Goal: Use online tool/utility: Utilize a website feature to perform a specific function

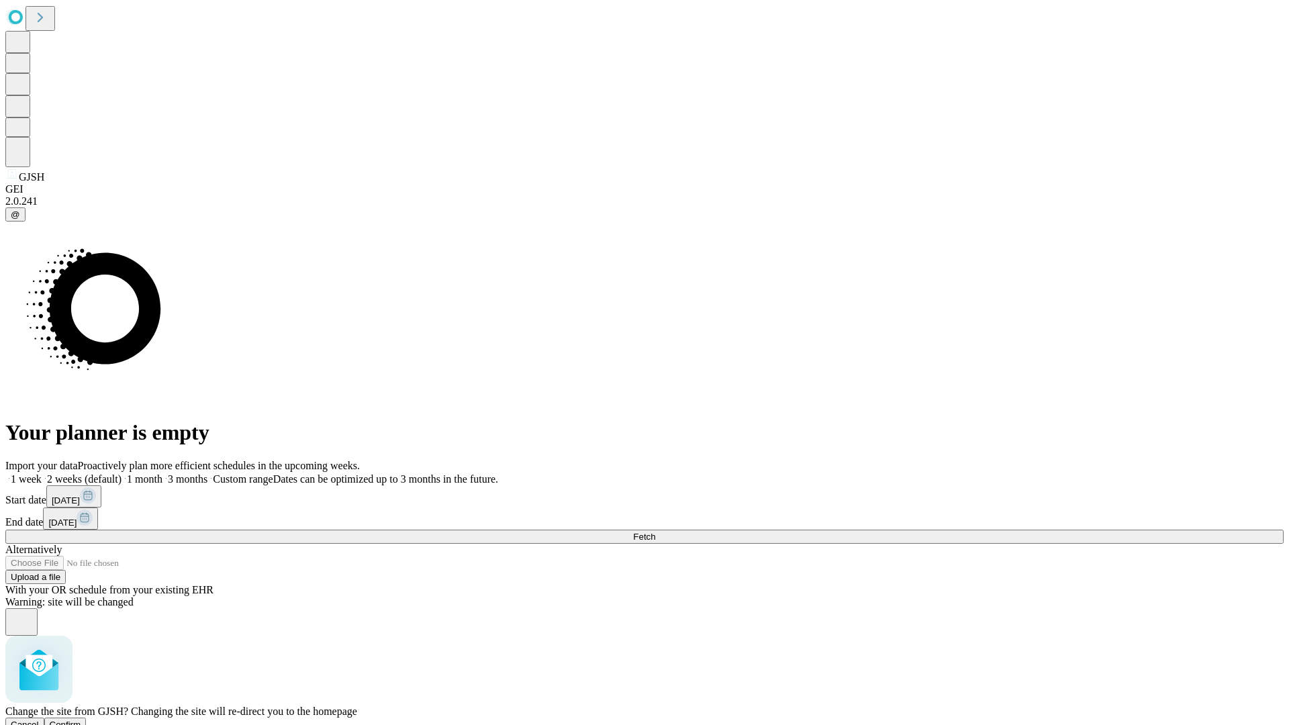
click at [81, 720] on span "Confirm" at bounding box center [66, 725] width 32 height 10
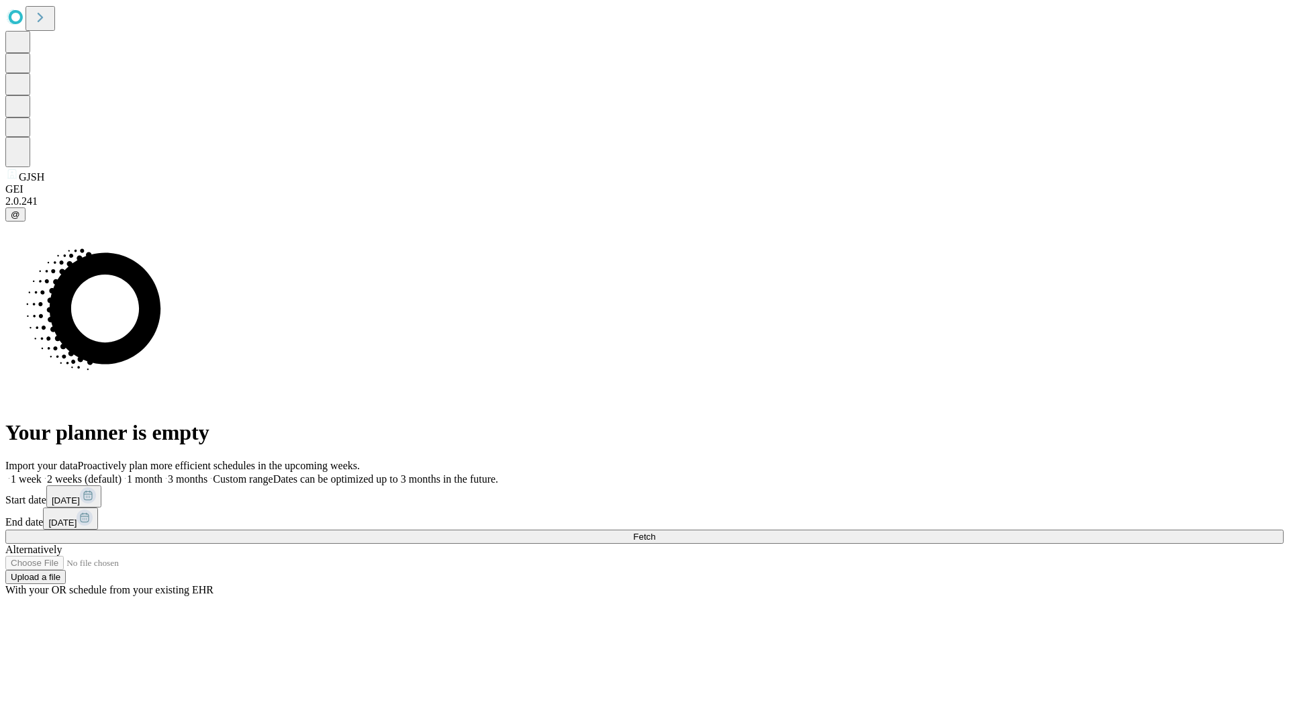
click at [42, 473] on label "1 week" at bounding box center [23, 478] width 36 height 11
click at [655, 532] on span "Fetch" at bounding box center [644, 537] width 22 height 10
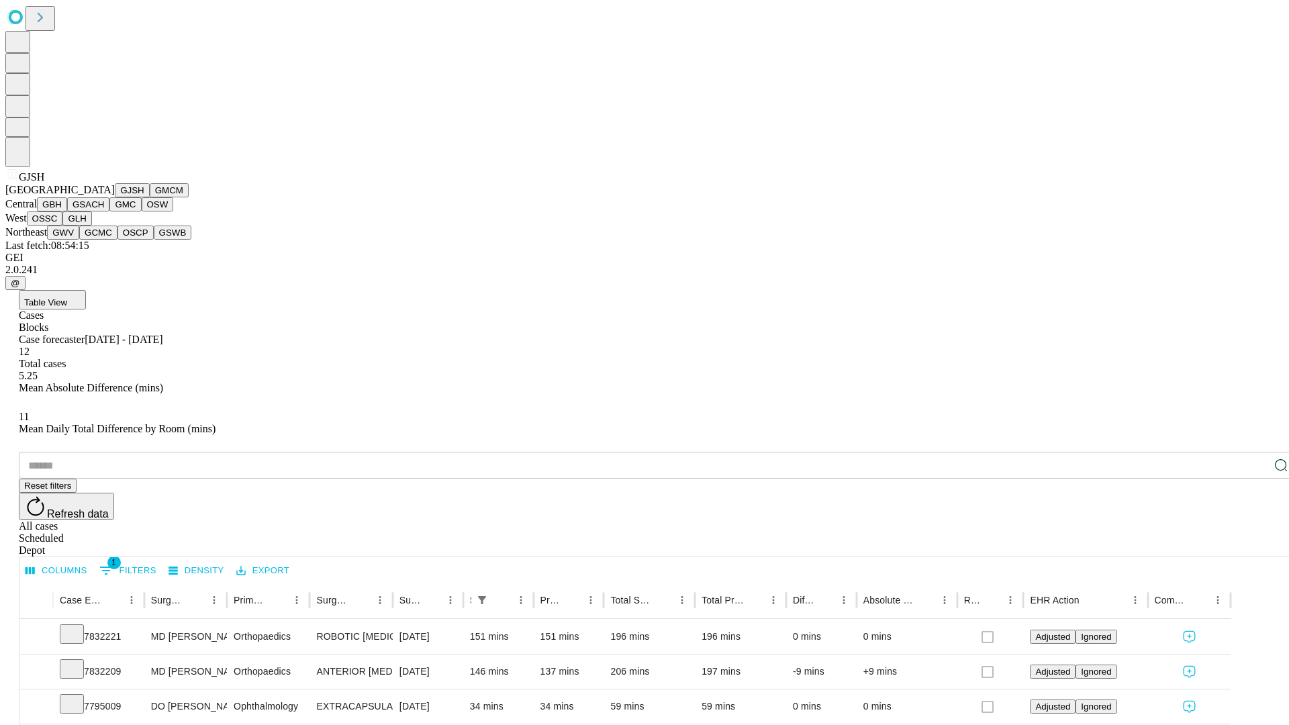
click at [150, 197] on button "GMCM" at bounding box center [169, 190] width 39 height 14
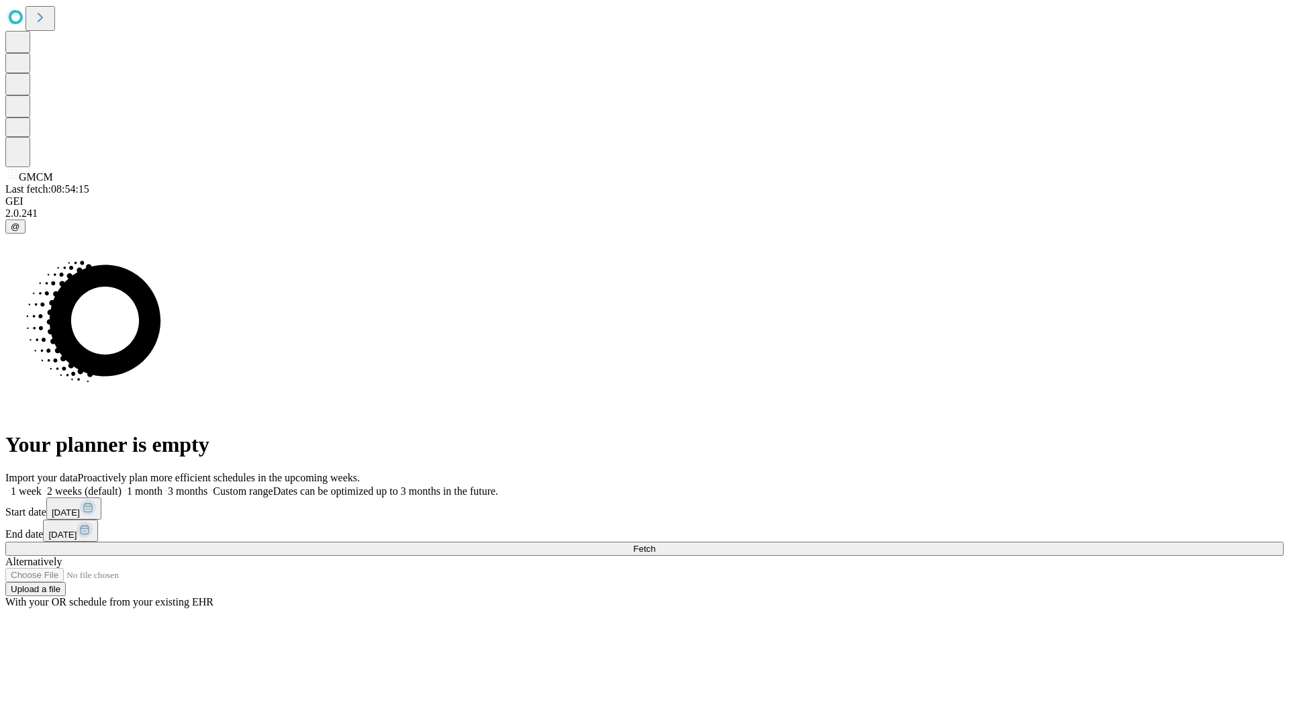
click at [42, 486] on label "1 week" at bounding box center [23, 491] width 36 height 11
click at [655, 544] on span "Fetch" at bounding box center [644, 549] width 22 height 10
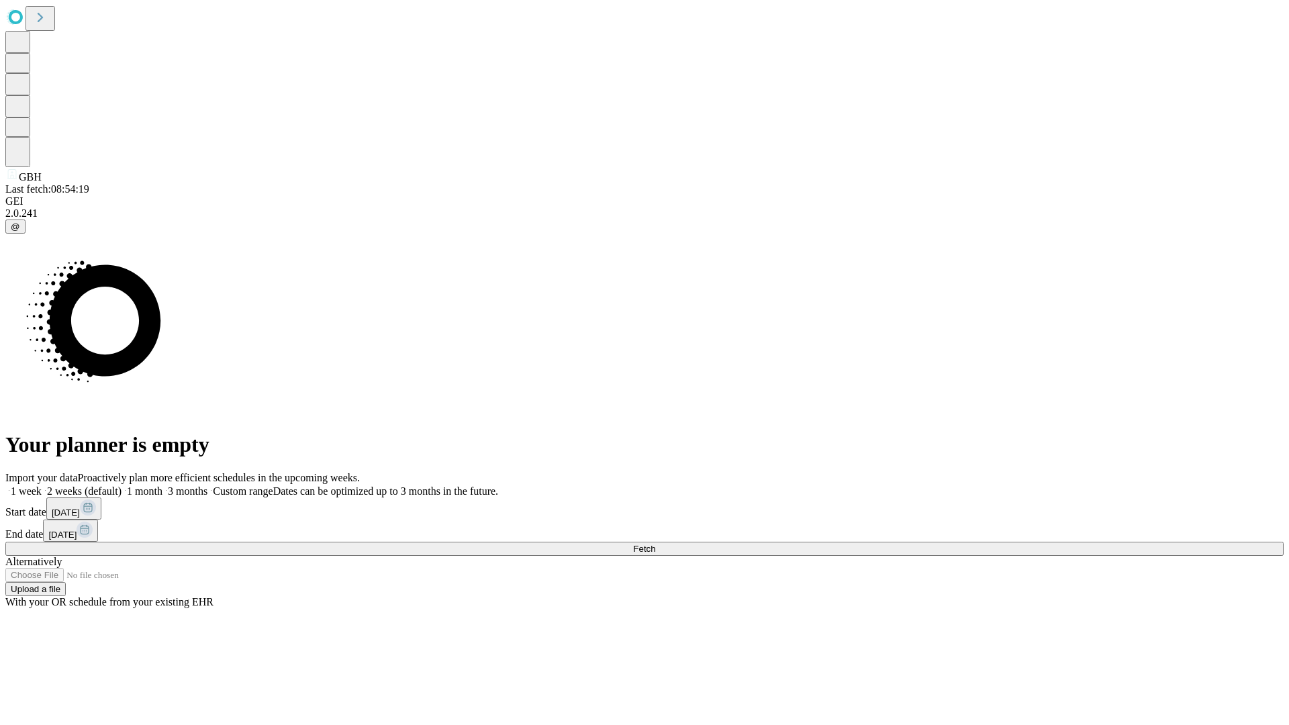
click at [42, 486] on label "1 week" at bounding box center [23, 491] width 36 height 11
click at [655, 544] on span "Fetch" at bounding box center [644, 549] width 22 height 10
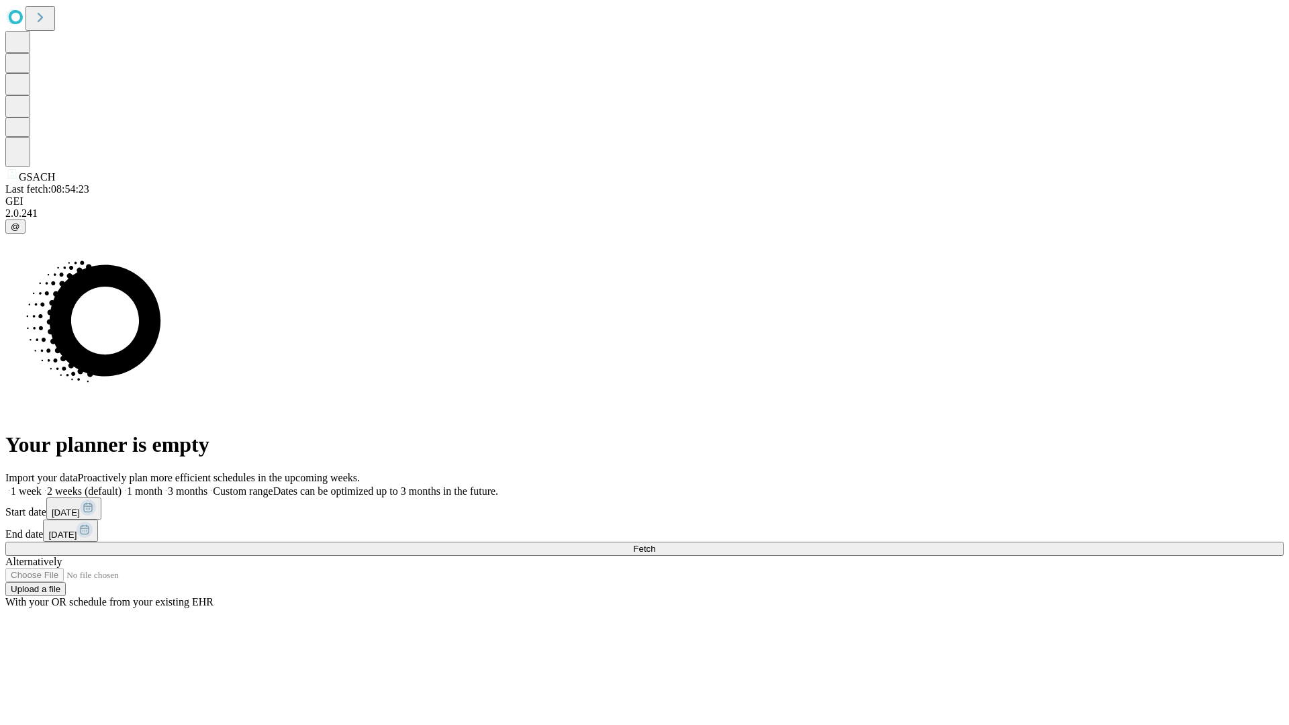
click at [42, 486] on label "1 week" at bounding box center [23, 491] width 36 height 11
click at [655, 544] on span "Fetch" at bounding box center [644, 549] width 22 height 10
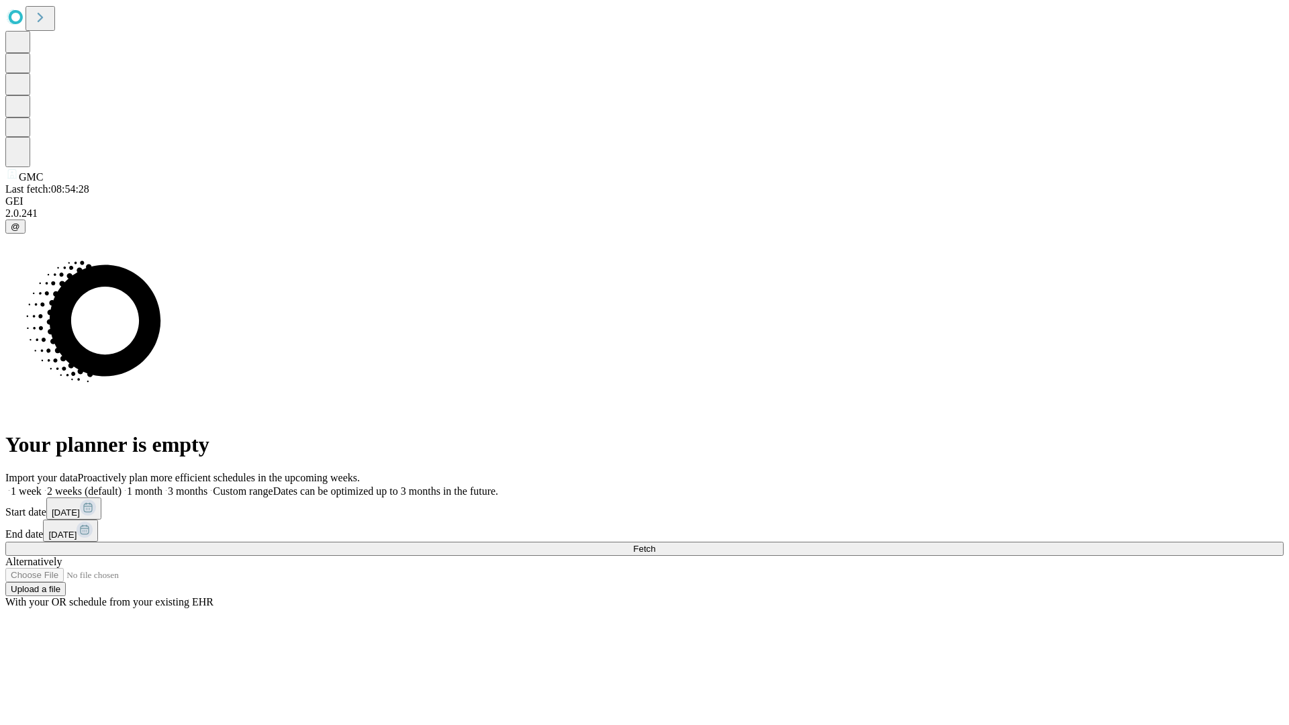
click at [655, 544] on span "Fetch" at bounding box center [644, 549] width 22 height 10
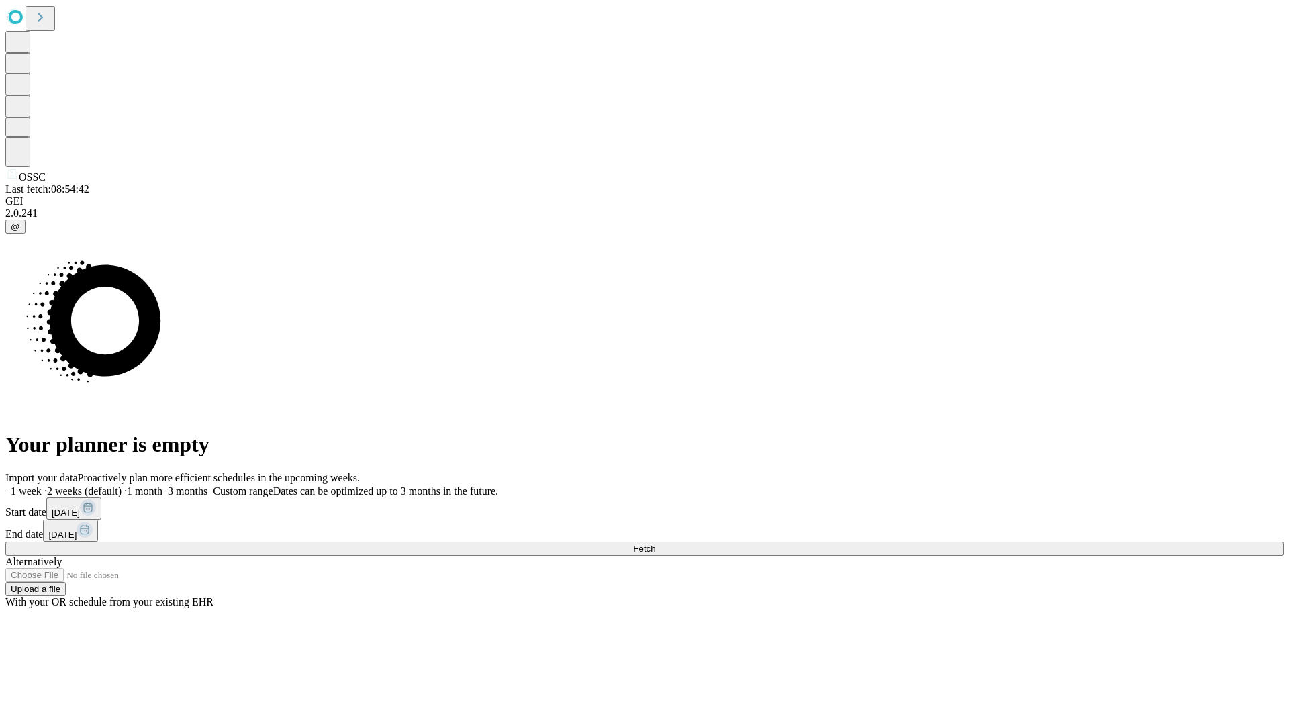
click at [42, 486] on label "1 week" at bounding box center [23, 491] width 36 height 11
click at [655, 544] on span "Fetch" at bounding box center [644, 549] width 22 height 10
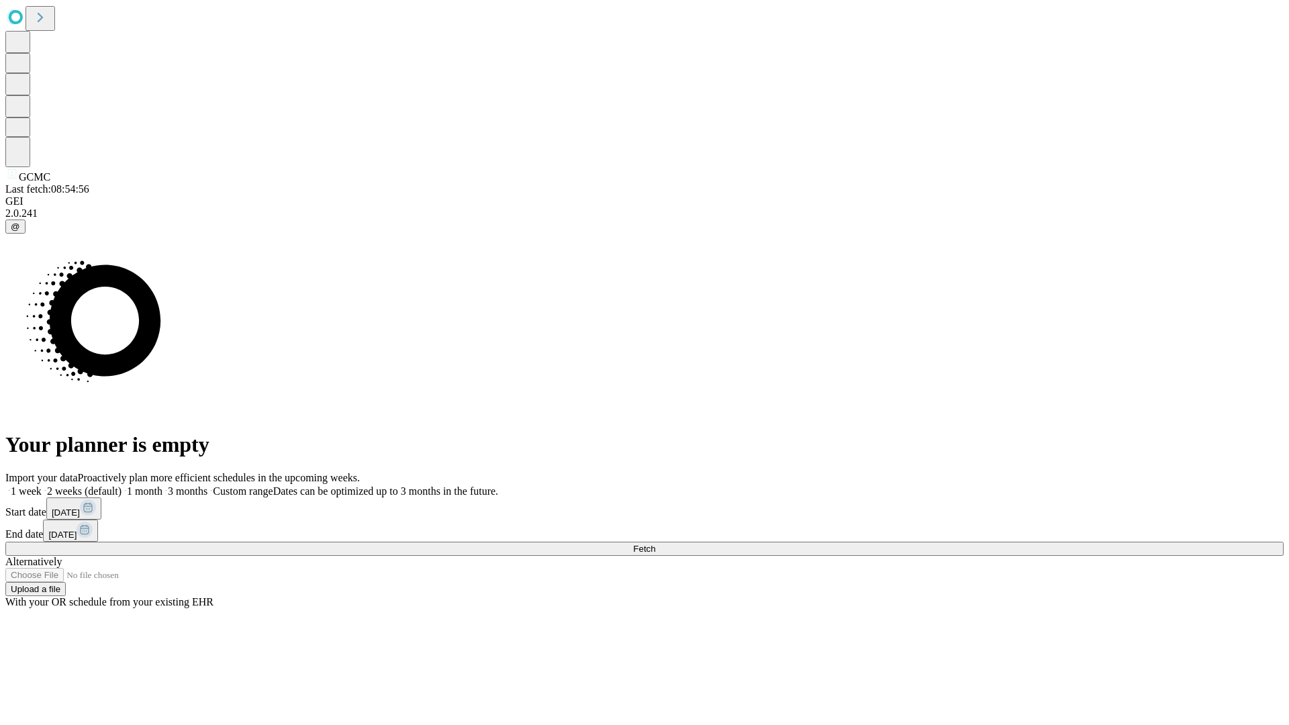
click at [42, 486] on label "1 week" at bounding box center [23, 491] width 36 height 11
click at [655, 544] on span "Fetch" at bounding box center [644, 549] width 22 height 10
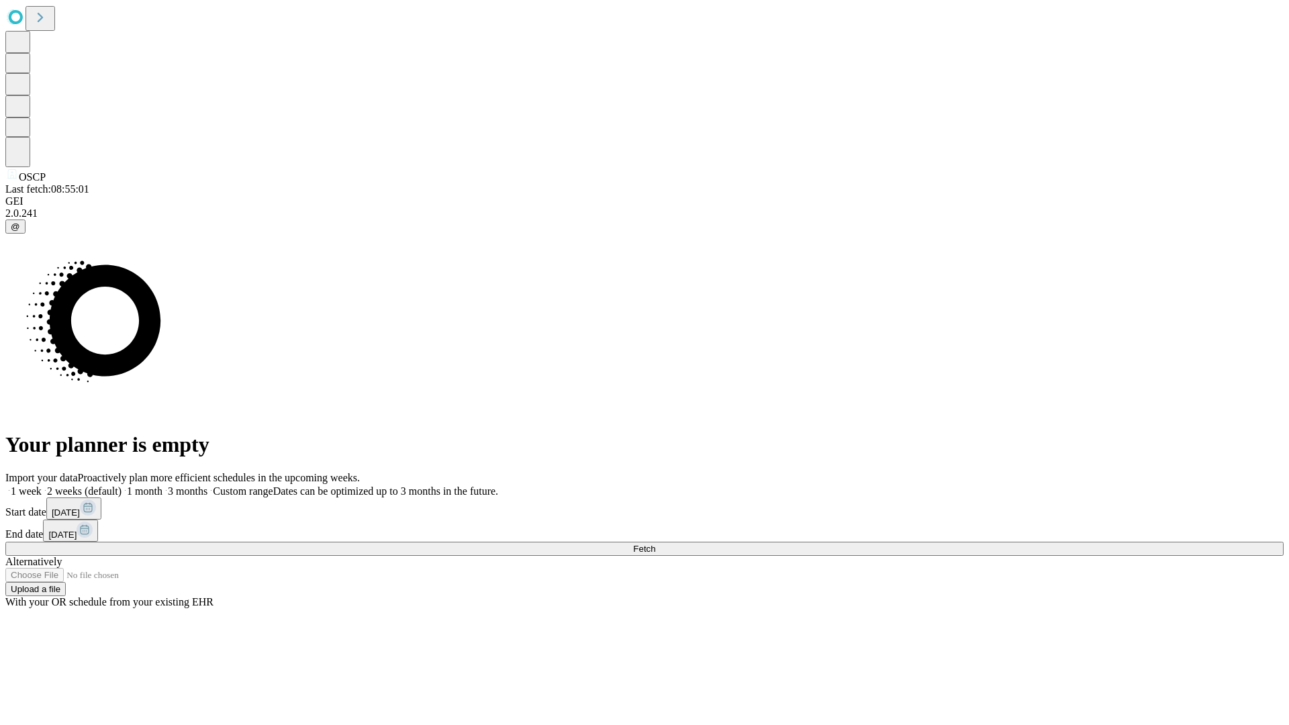
click at [655, 544] on span "Fetch" at bounding box center [644, 549] width 22 height 10
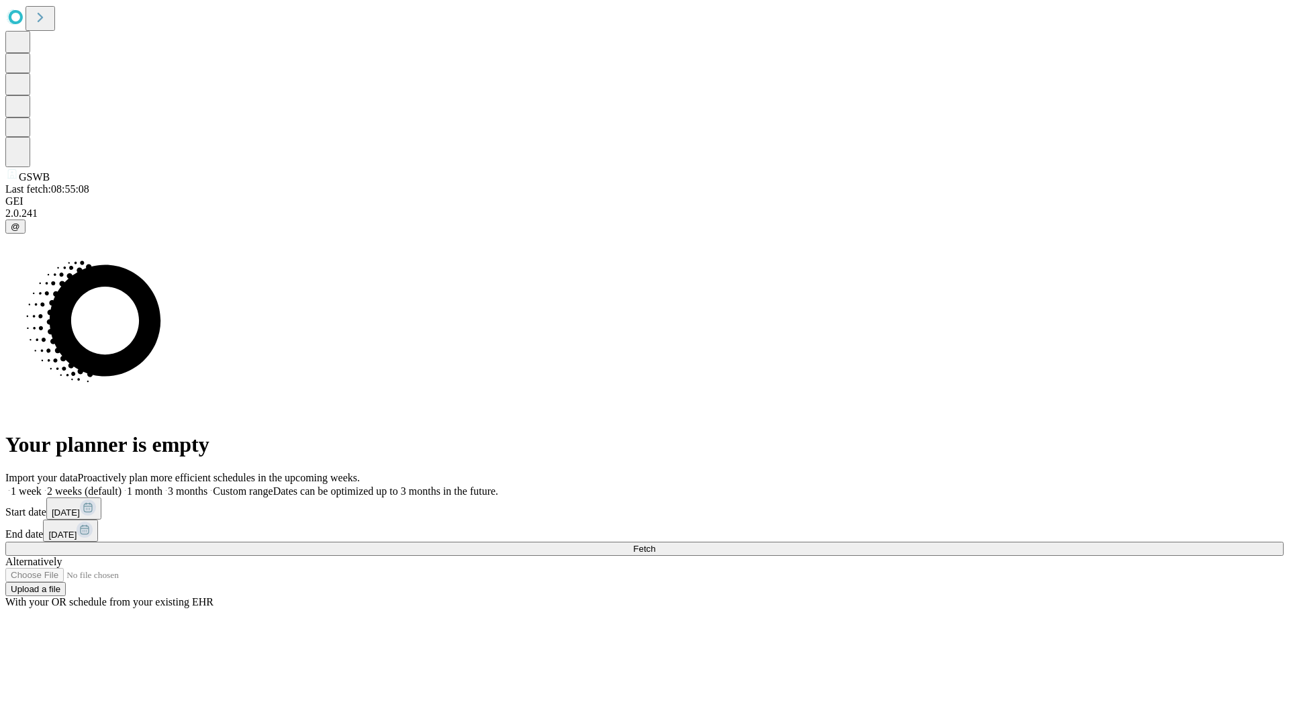
click at [42, 486] on label "1 week" at bounding box center [23, 491] width 36 height 11
click at [655, 544] on span "Fetch" at bounding box center [644, 549] width 22 height 10
